Goal: Register for event/course

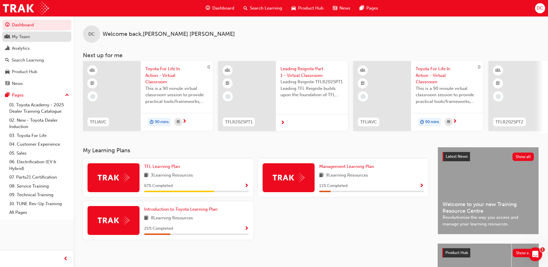
click at [24, 34] on div "My Team" at bounding box center [21, 36] width 18 height 7
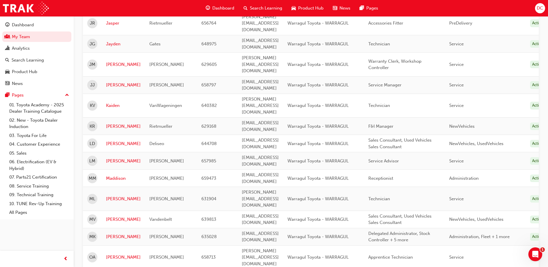
scroll to position [356, 0]
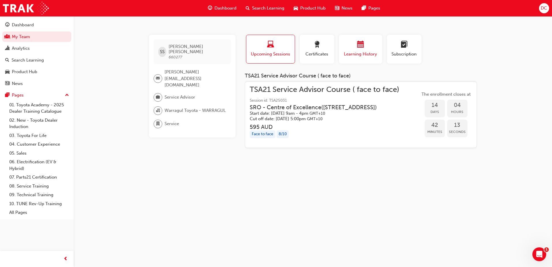
click at [365, 49] on div "button" at bounding box center [360, 45] width 35 height 9
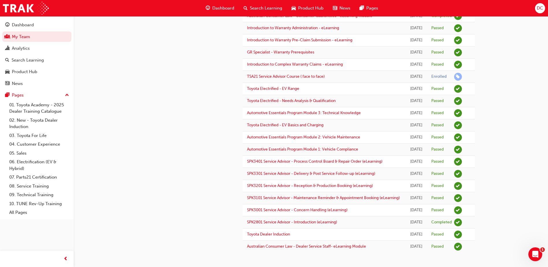
scroll to position [189, 0]
click at [198, 115] on div "SS [PERSON_NAME] 660277 [PERSON_NAME][EMAIL_ADDRESS][DOMAIN_NAME] Service Advis…" at bounding box center [195, 69] width 96 height 365
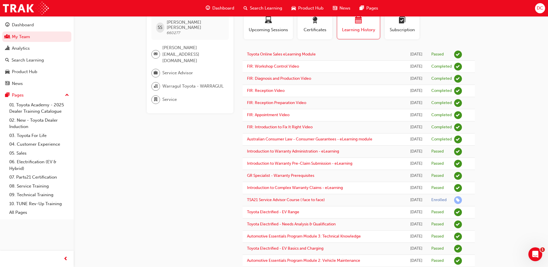
scroll to position [0, 0]
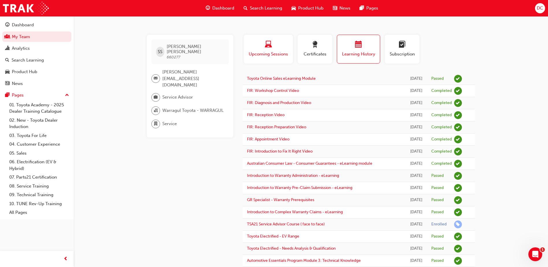
click at [268, 43] on span "laptop-icon" at bounding box center [268, 45] width 7 height 8
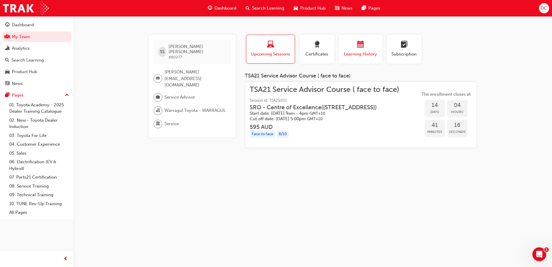
click at [367, 51] on span "Learning History" at bounding box center [360, 54] width 35 height 7
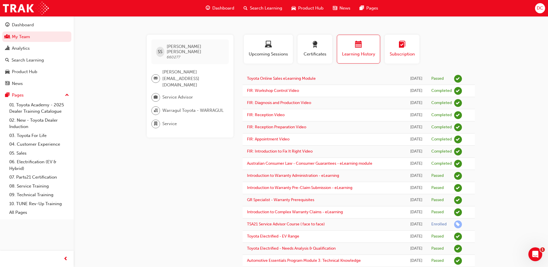
click at [402, 46] on span "learningplan-icon" at bounding box center [401, 45] width 7 height 8
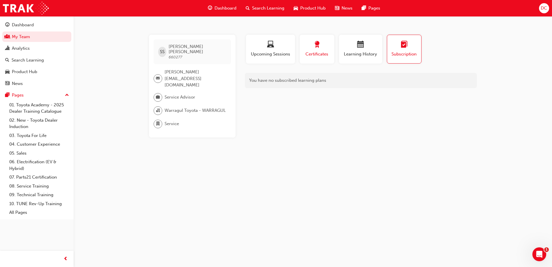
click at [309, 47] on div "button" at bounding box center [317, 45] width 26 height 9
click at [277, 46] on div "button" at bounding box center [270, 45] width 40 height 9
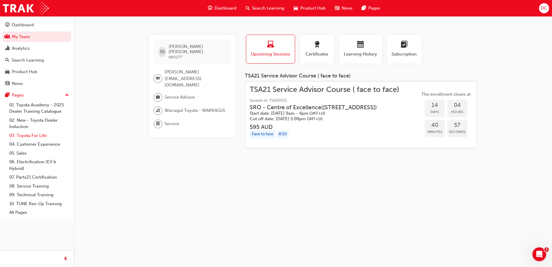
click at [28, 133] on link "03. Toyota For Life" at bounding box center [39, 135] width 64 height 9
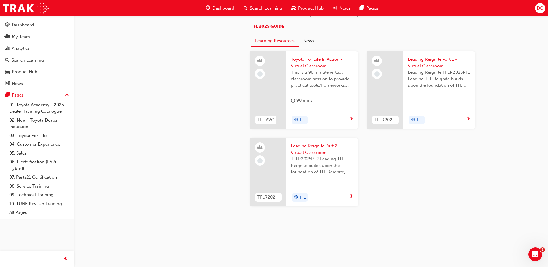
scroll to position [539, 0]
click at [305, 89] on span "This is a 90 minute virtual classroom session to provide practical tools/framew…" at bounding box center [322, 79] width 63 height 20
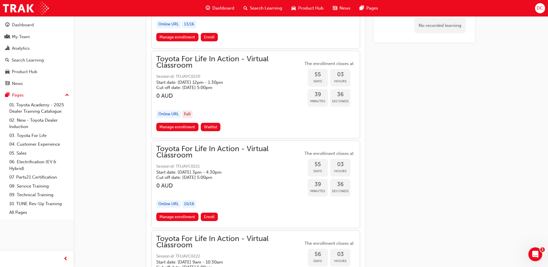
scroll to position [6696, 0]
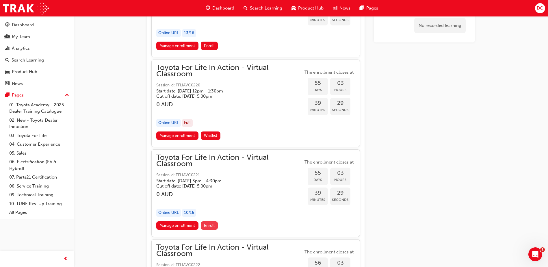
click at [212, 223] on span "Enroll" at bounding box center [209, 225] width 11 height 5
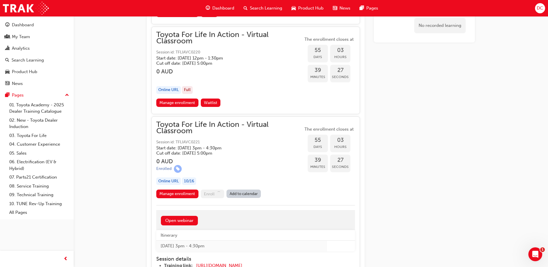
scroll to position [6735, 0]
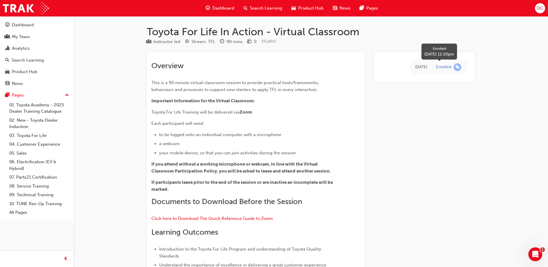
click at [459, 65] on span "learningRecordVerb_ENROLL-icon" at bounding box center [457, 67] width 8 height 8
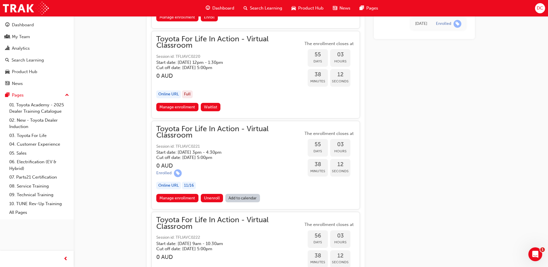
scroll to position [6736, 0]
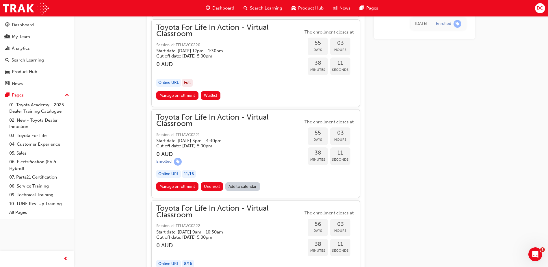
click at [251, 184] on link "Add to calendar" at bounding box center [242, 186] width 35 height 8
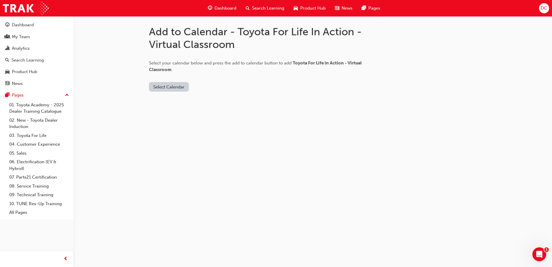
click at [166, 85] on button "Select Calendar" at bounding box center [169, 87] width 40 height 10
click at [168, 100] on div "Outlook.com" at bounding box center [169, 101] width 35 height 7
click at [173, 102] on div "Outlook.com" at bounding box center [169, 101] width 35 height 7
click at [206, 88] on button "Add to Calendar" at bounding box center [217, 87] width 41 height 10
